Goal: Task Accomplishment & Management: Manage account settings

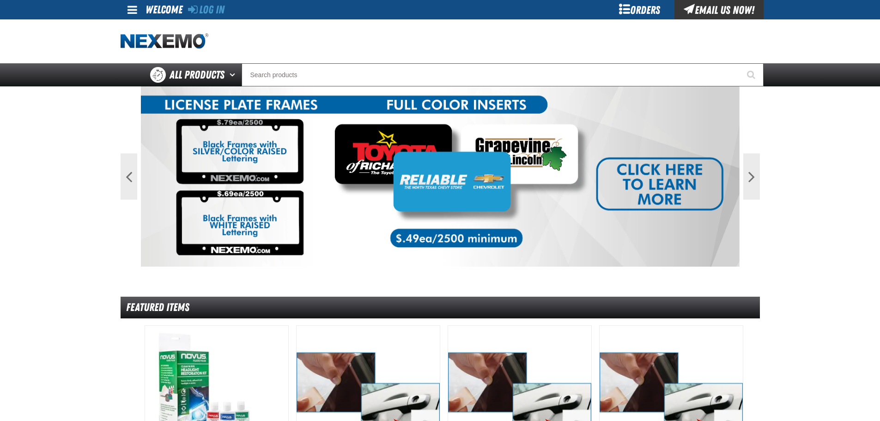
click at [133, 12] on span at bounding box center [132, 9] width 10 height 11
click at [143, 31] on link "Log In Log In" at bounding box center [137, 27] width 24 height 9
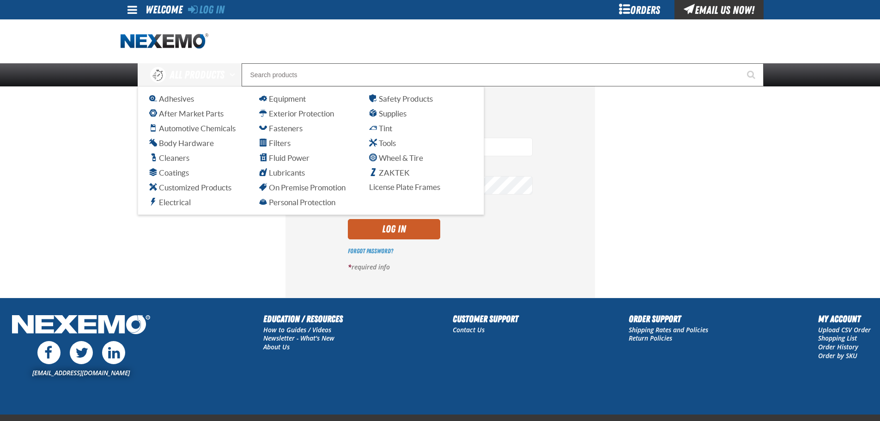
type input "[EMAIL_ADDRESS][DOMAIN_NAME]"
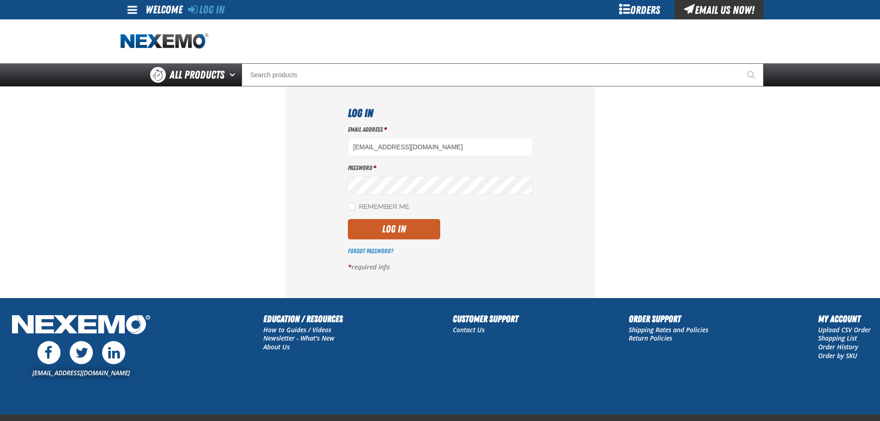
click at [386, 239] on div "Email Address * [EMAIL_ADDRESS][DOMAIN_NAME] Password * Remember Me Log In" at bounding box center [440, 201] width 185 height 153
click at [397, 223] on button "Log In" at bounding box center [394, 229] width 92 height 20
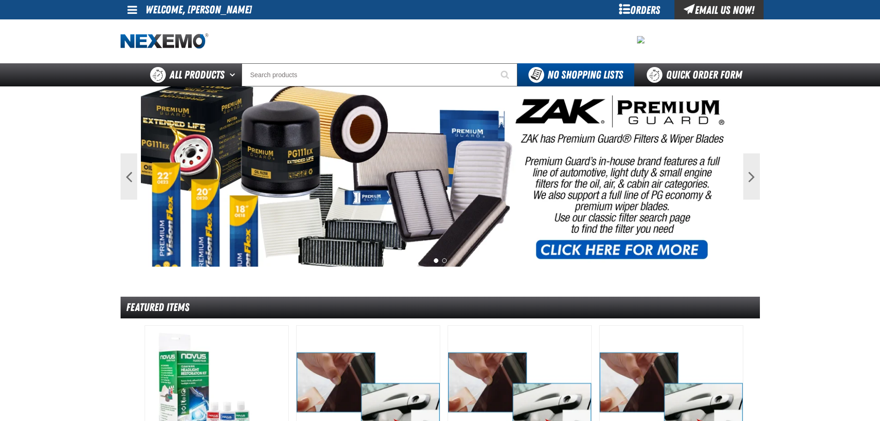
click at [133, 8] on span at bounding box center [132, 9] width 10 height 11
click at [137, 26] on link "My Account My Account" at bounding box center [145, 27] width 41 height 9
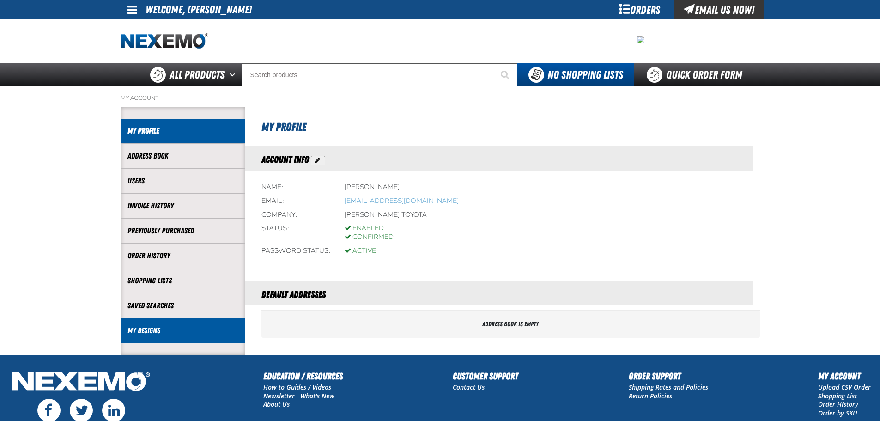
click at [155, 334] on link "My Designs" at bounding box center [182, 330] width 111 height 11
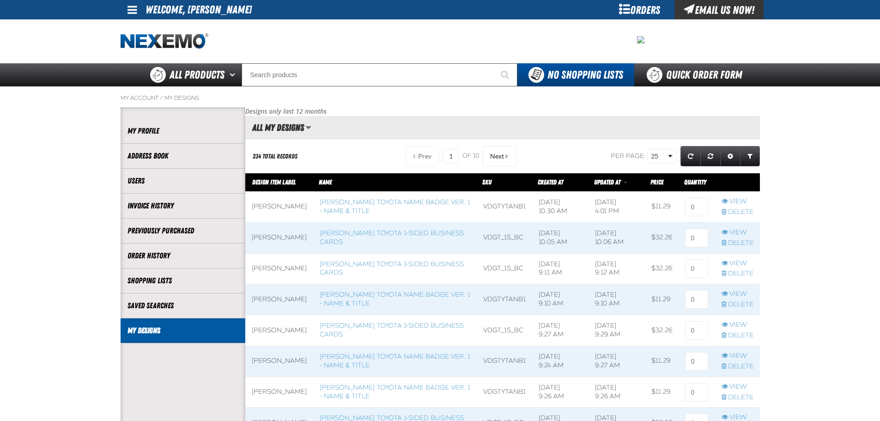
scroll to position [0, 0]
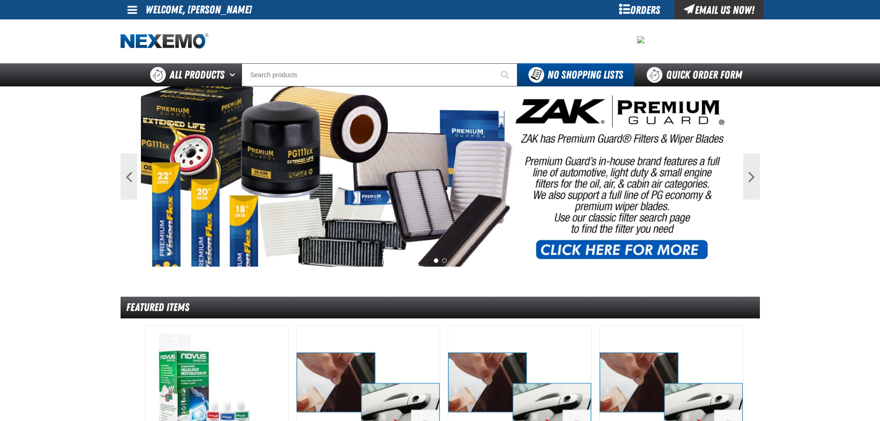
click at [137, 8] on link at bounding box center [133, 9] width 25 height 19
click at [133, 25] on link "My Account My Account" at bounding box center [145, 27] width 41 height 9
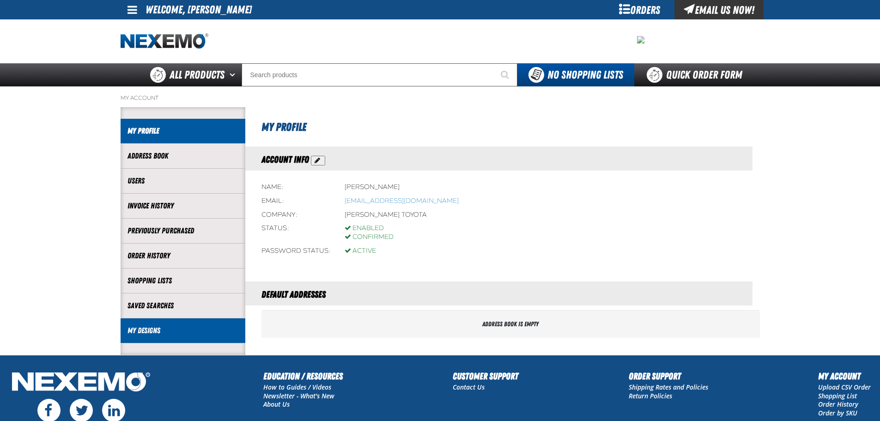
click at [145, 333] on link "My Designs" at bounding box center [182, 330] width 111 height 11
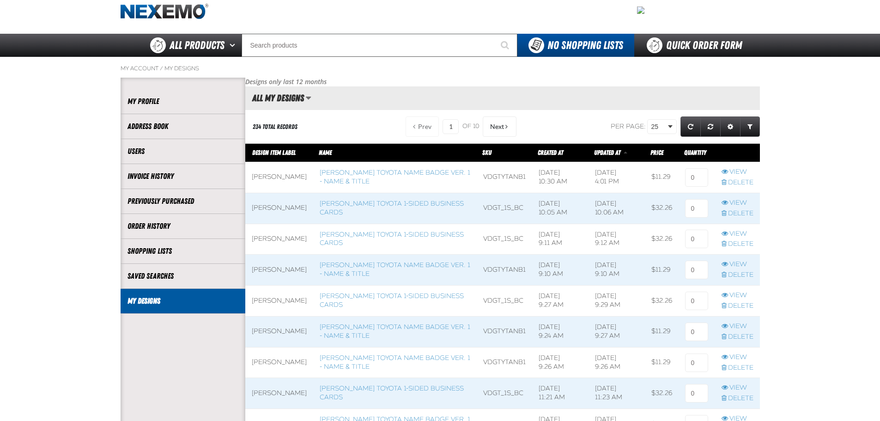
scroll to position [46, 0]
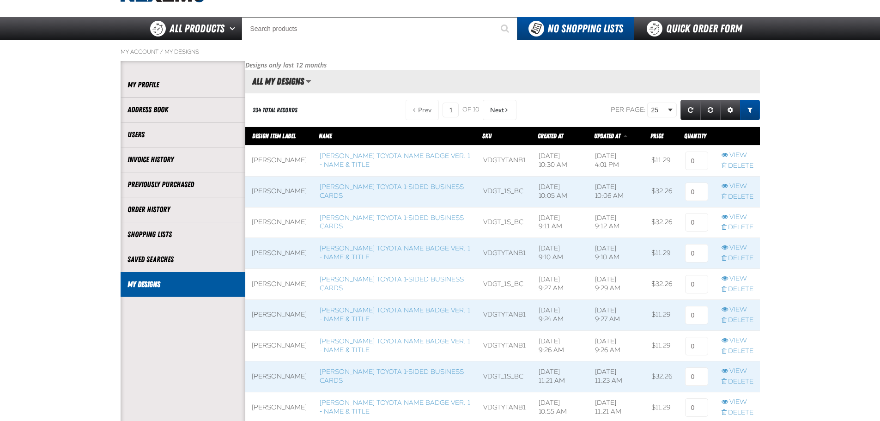
click at [750, 110] on span "Expand or Collapse Grid Filters" at bounding box center [749, 110] width 5 height 6
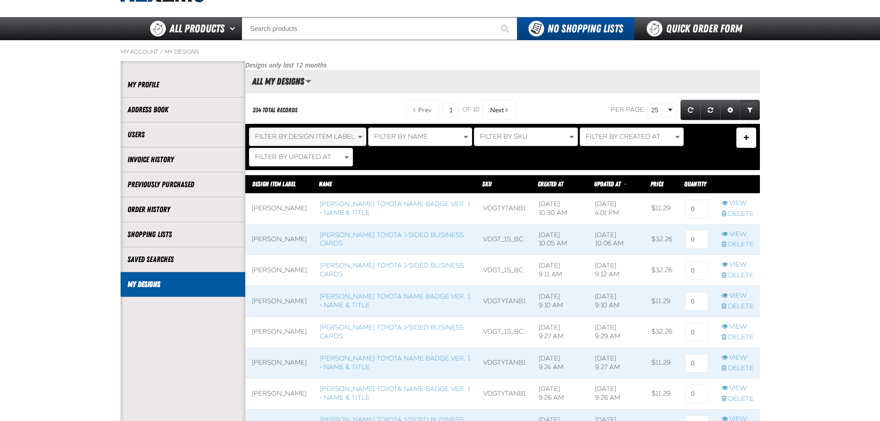
click at [345, 135] on span "Filter By Design Item Label" at bounding box center [305, 137] width 100 height 8
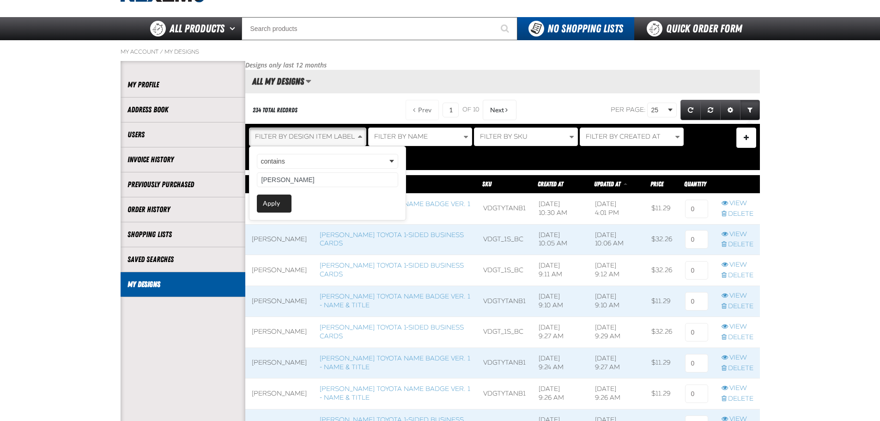
type input "[PERSON_NAME]"
click at [275, 205] on button "Apply" at bounding box center [274, 203] width 35 height 18
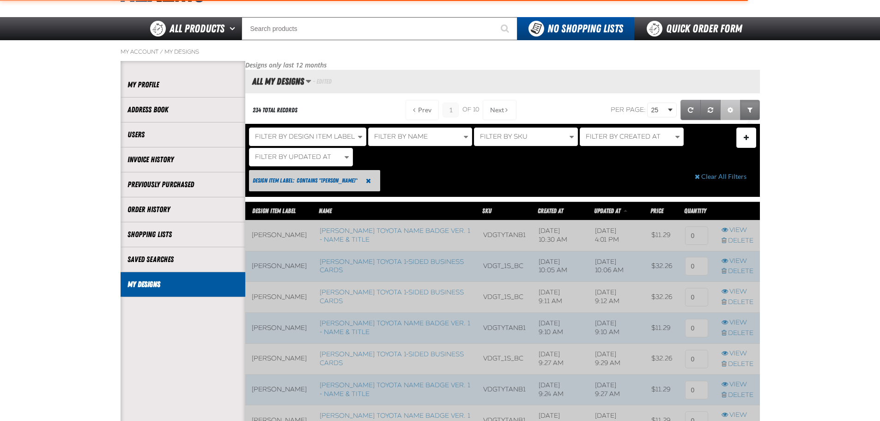
scroll to position [118, 514]
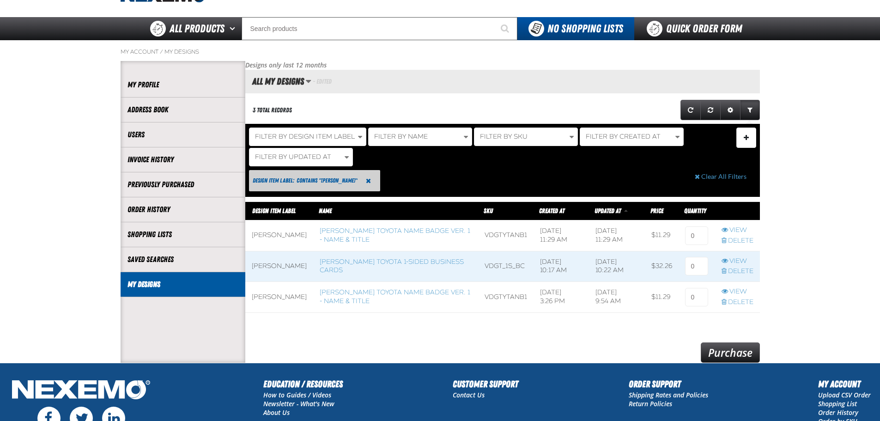
click at [257, 261] on span at bounding box center [279, 266] width 68 height 30
click at [366, 179] on span "Reset Design Item Label Filter" at bounding box center [368, 180] width 5 height 6
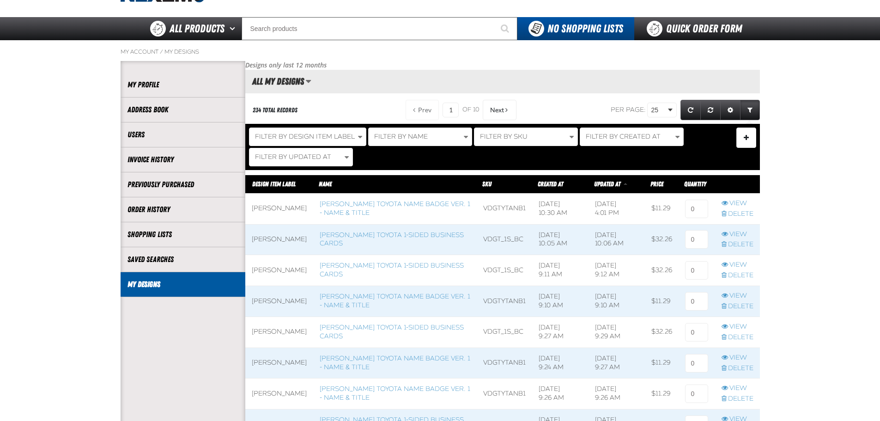
scroll to position [796, 459]
